Goal: Task Accomplishment & Management: Manage account settings

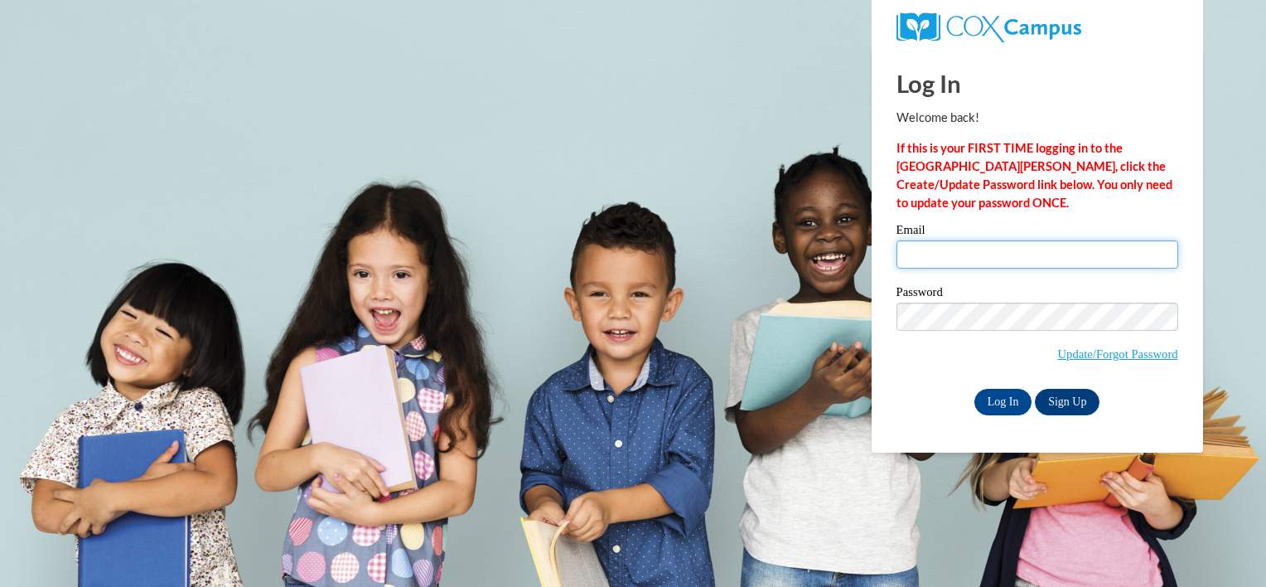
click at [978, 254] on input "Email" at bounding box center [1037, 254] width 282 height 28
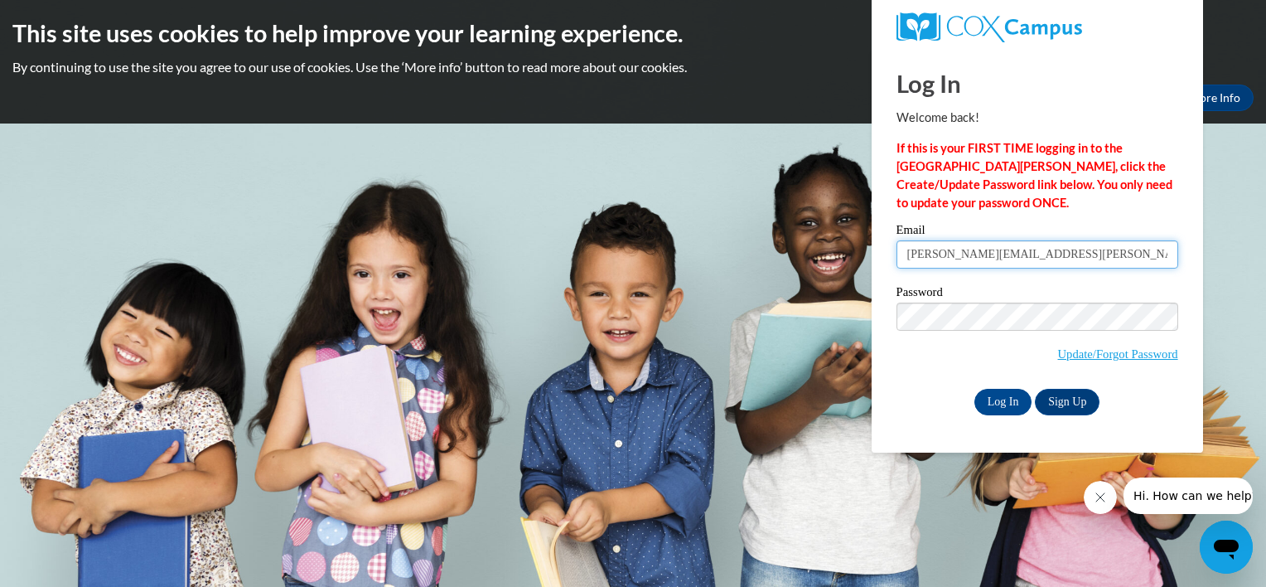
type input "jennifer.w.jackson@dph.gag.ov"
click at [997, 400] on input "Log In" at bounding box center [1003, 402] width 58 height 27
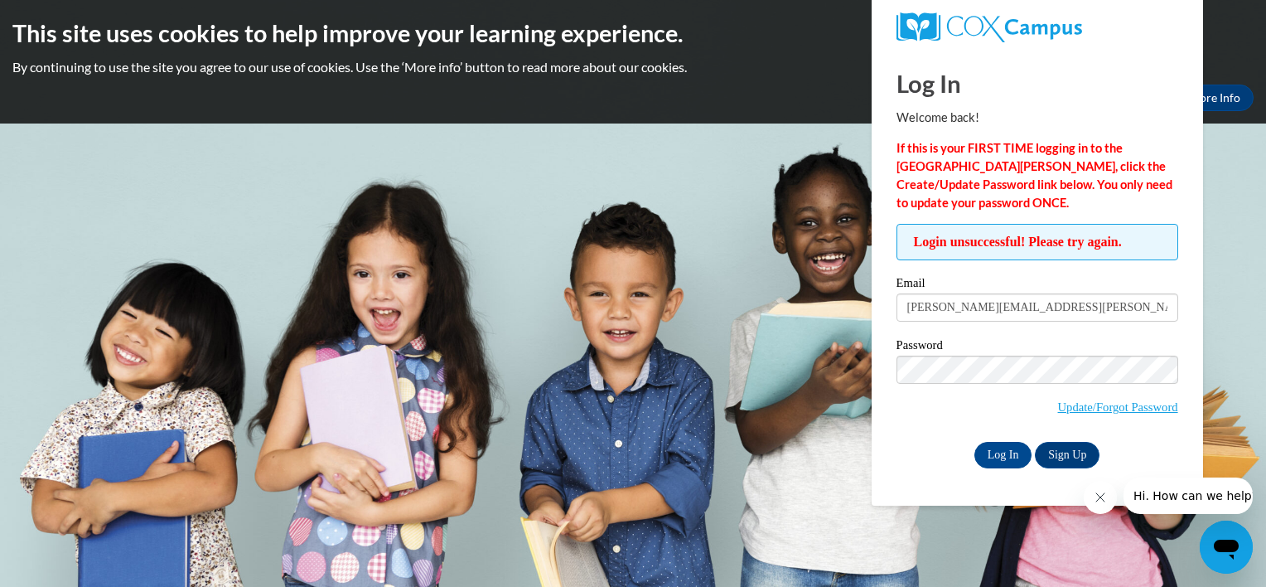
click at [653, 157] on body "This site uses cookies to help improve your learning experience. By continuing …" at bounding box center [633, 293] width 1266 height 587
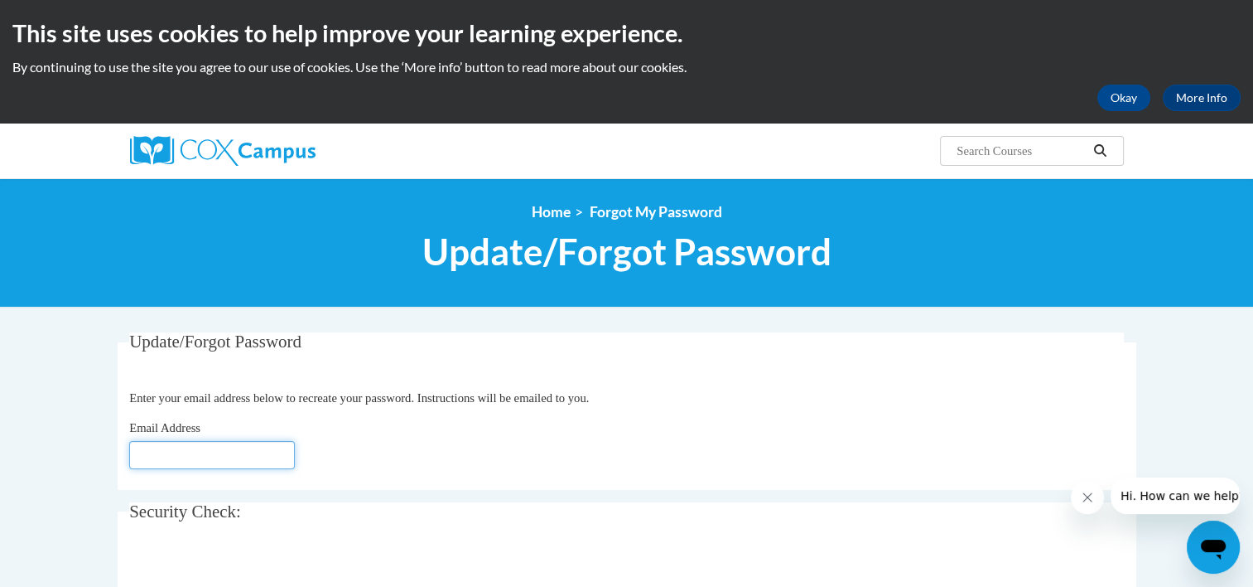
click at [258, 457] on input "Email Address" at bounding box center [212, 455] width 166 height 28
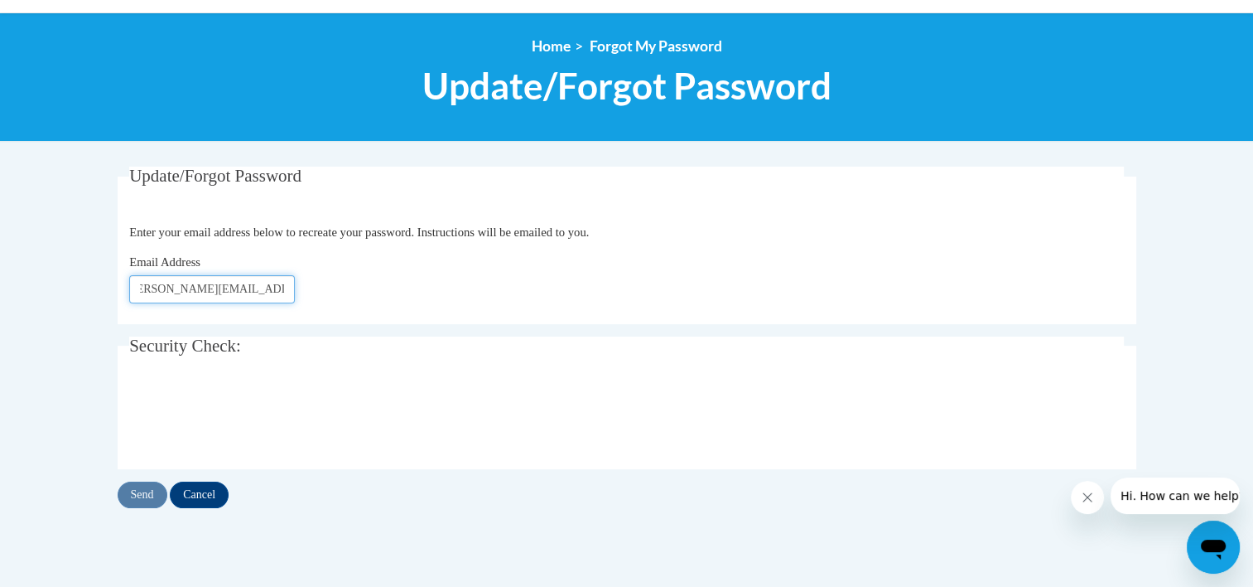
type input "[PERSON_NAME][EMAIL_ADDRESS][DOMAIN_NAME]"
click at [138, 495] on input "Send" at bounding box center [143, 494] width 50 height 27
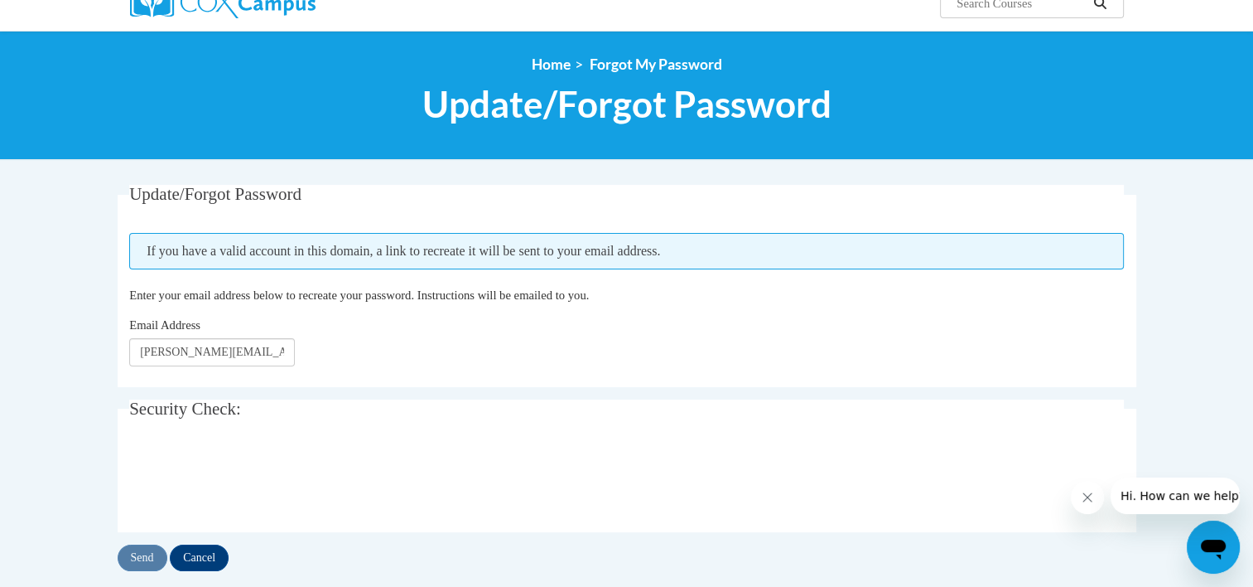
scroll to position [166, 0]
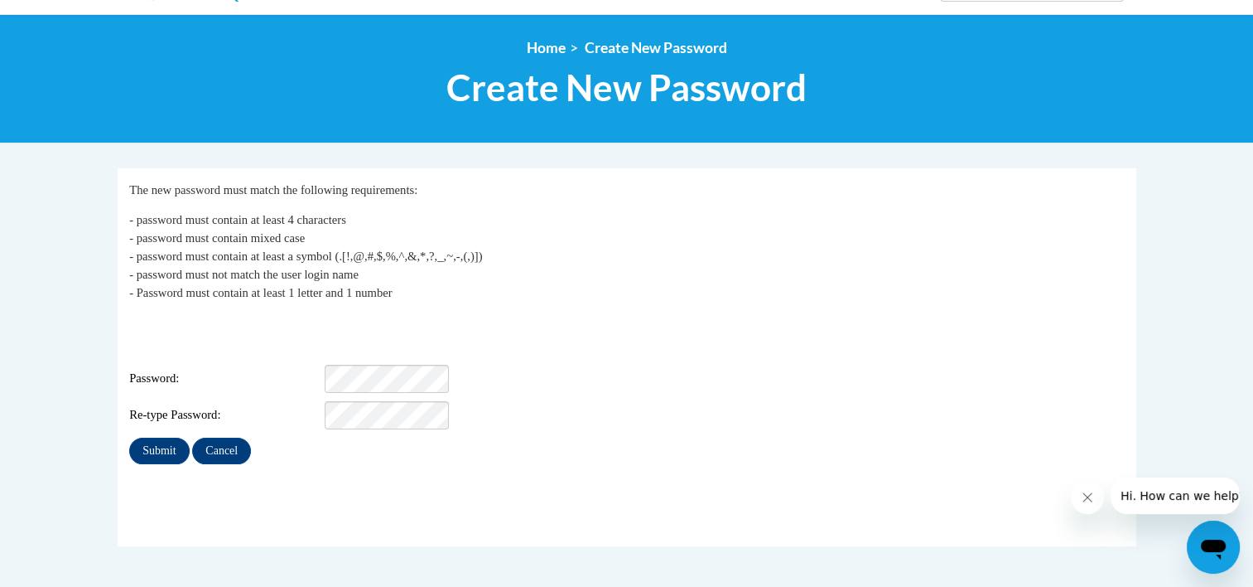
scroll to position [166, 0]
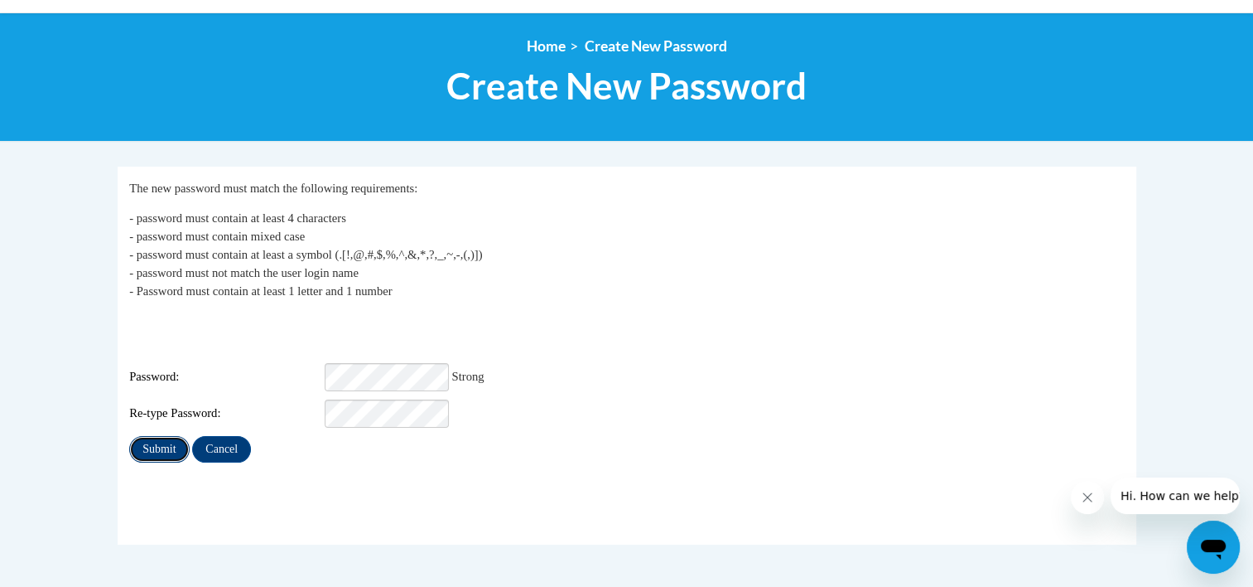
click at [157, 436] on input "Submit" at bounding box center [159, 449] width 60 height 27
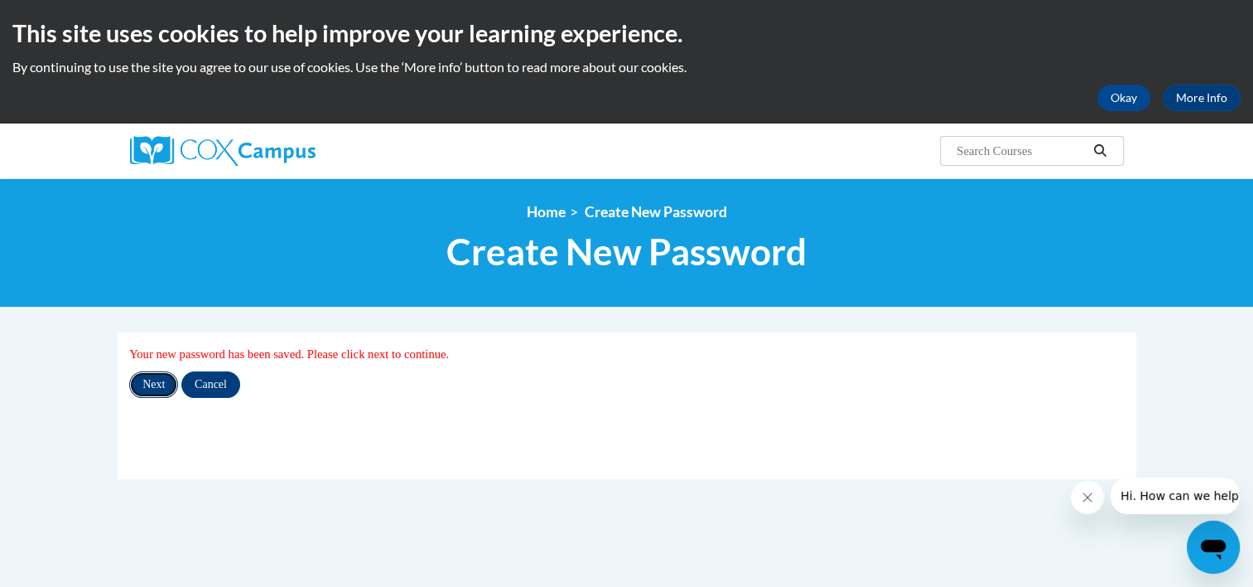
click at [150, 382] on input "Next" at bounding box center [153, 384] width 49 height 27
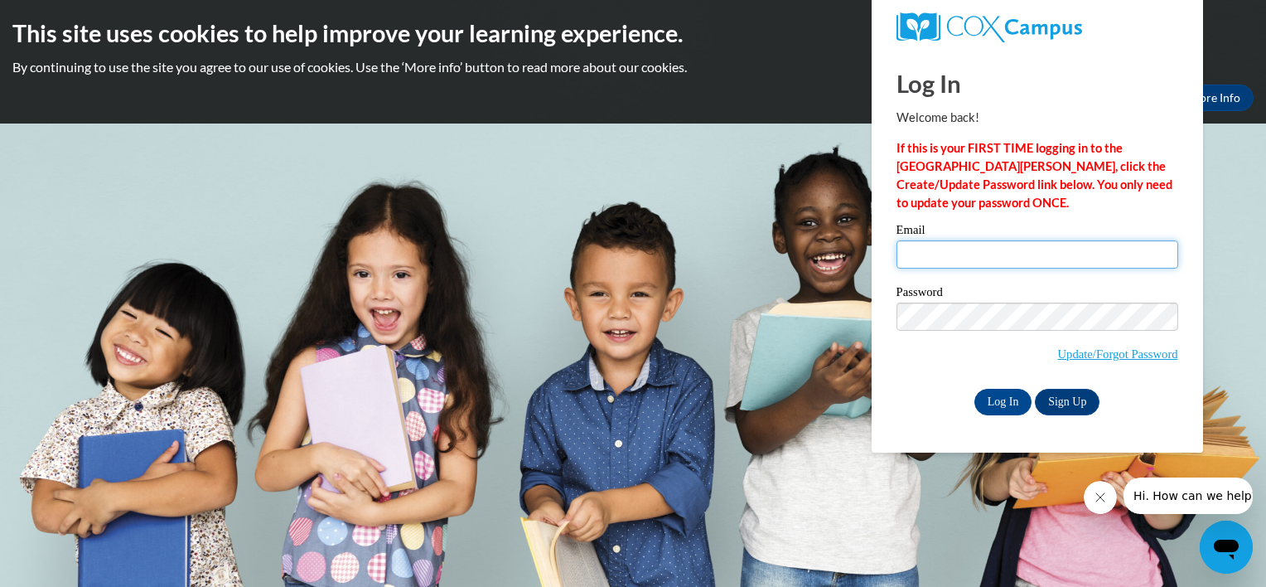
click at [941, 260] on input "Email" at bounding box center [1037, 254] width 282 height 28
type input "[PERSON_NAME][EMAIL_ADDRESS][PERSON_NAME][DOMAIN_NAME]"
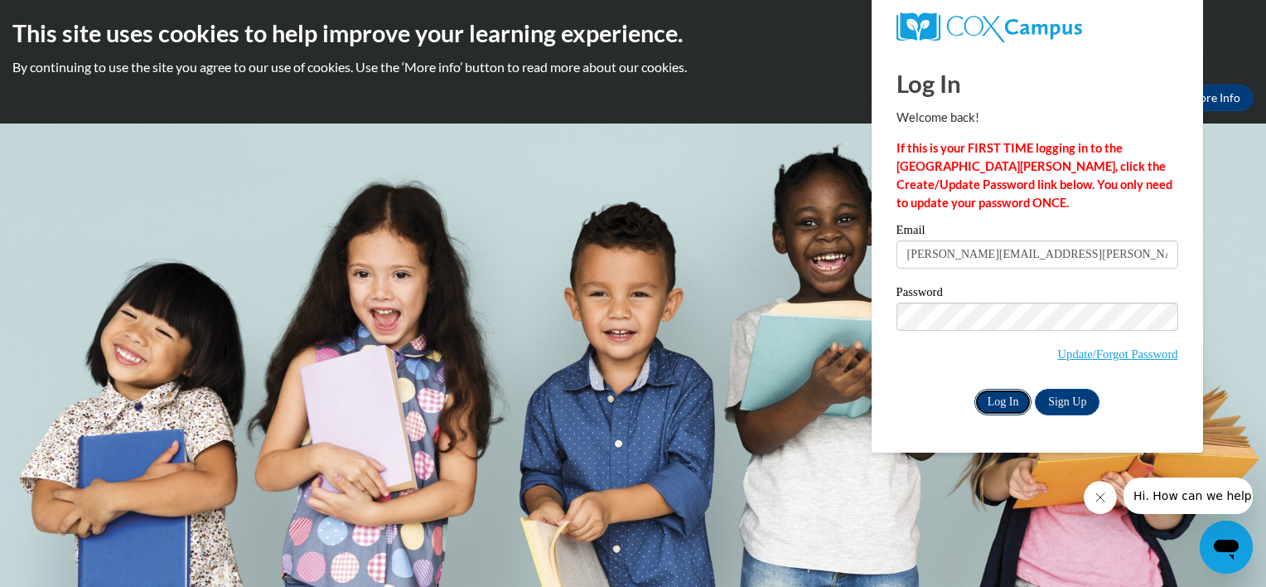
click at [998, 404] on input "Log In" at bounding box center [1003, 402] width 58 height 27
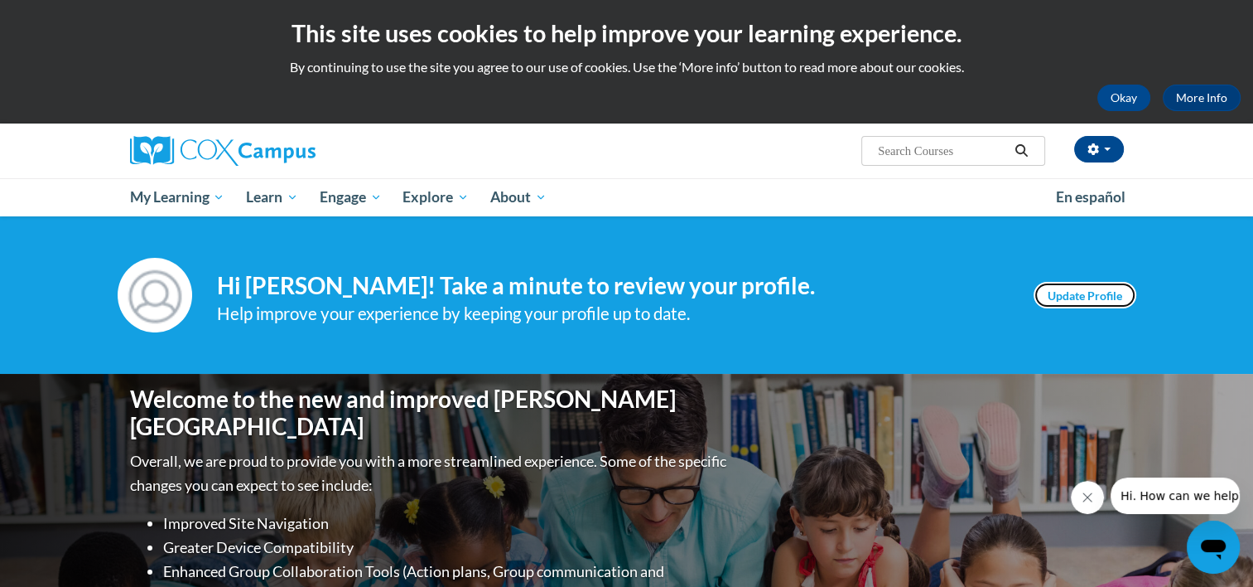
click at [1070, 295] on link "Update Profile" at bounding box center [1085, 295] width 103 height 27
